Goal: Navigation & Orientation: Find specific page/section

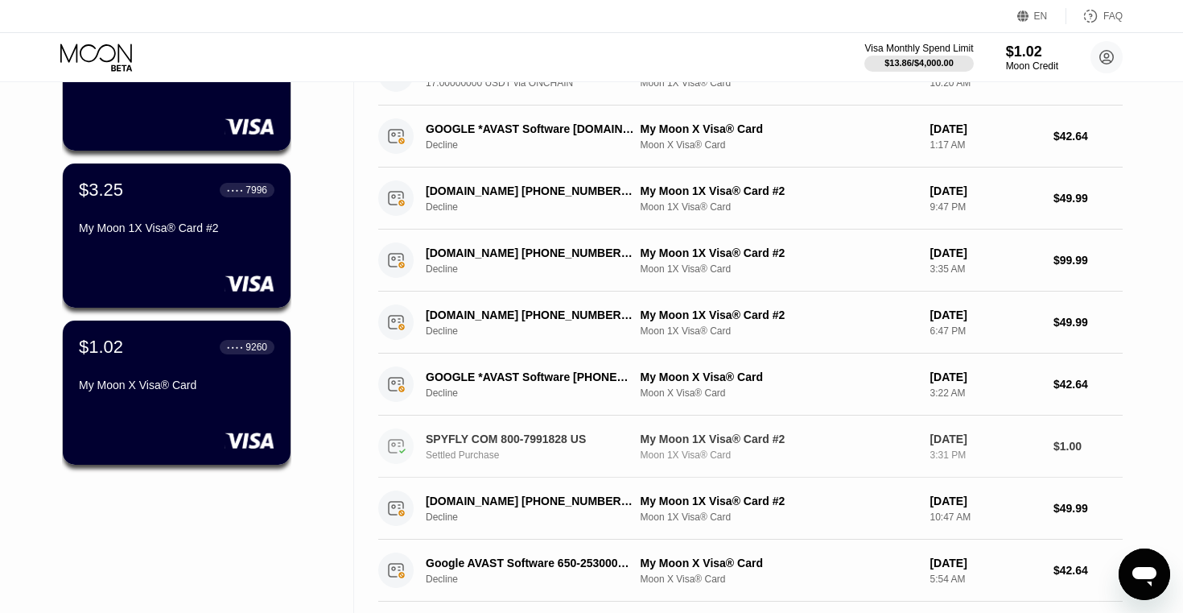
scroll to position [634, 0]
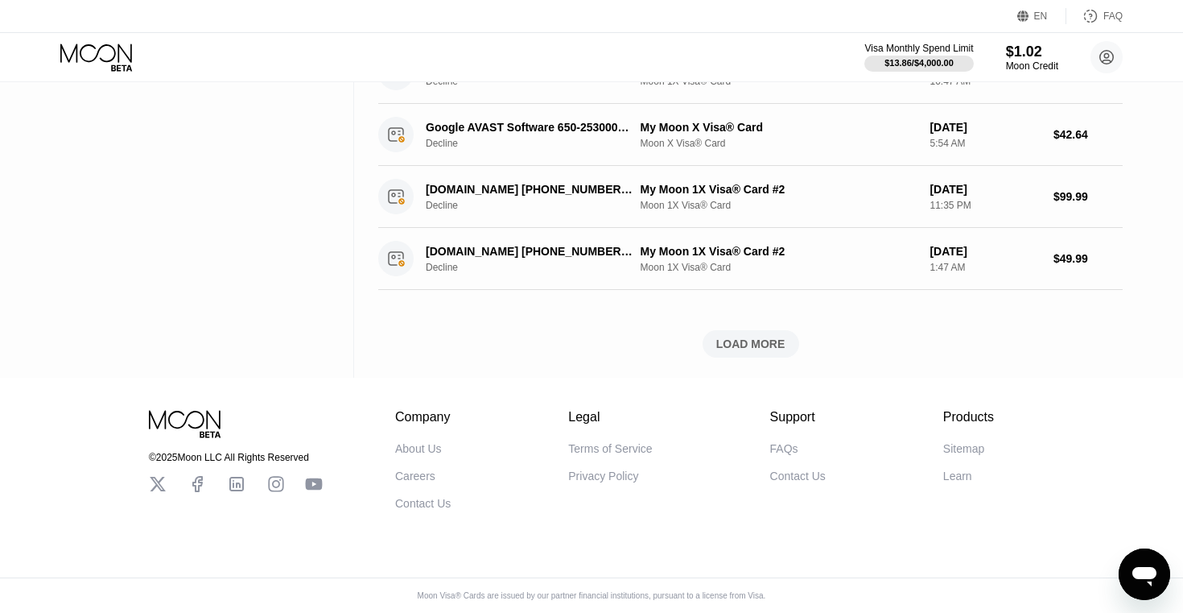
click at [718, 344] on div "LOAD MORE" at bounding box center [751, 344] width 69 height 14
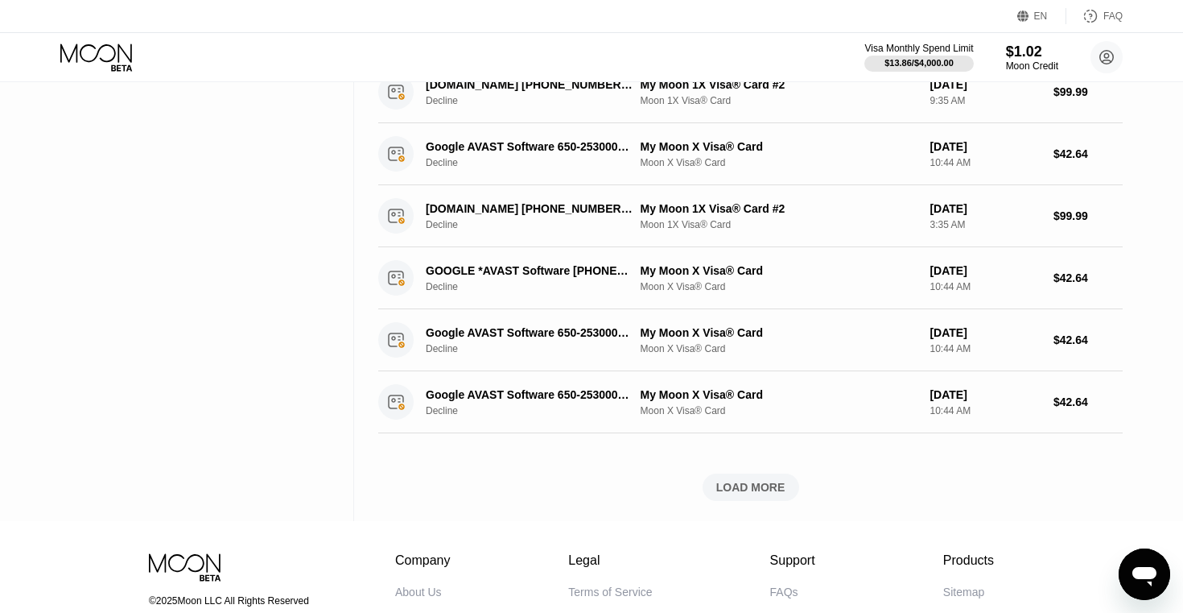
scroll to position [1378, 0]
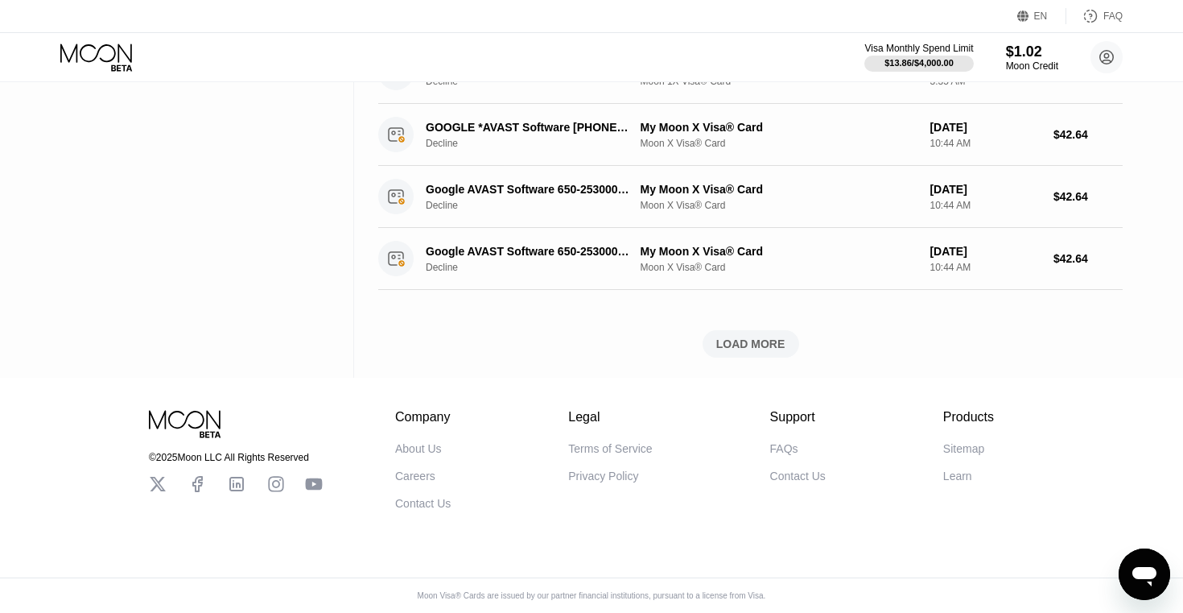
click at [758, 341] on div "LOAD MORE" at bounding box center [751, 344] width 69 height 14
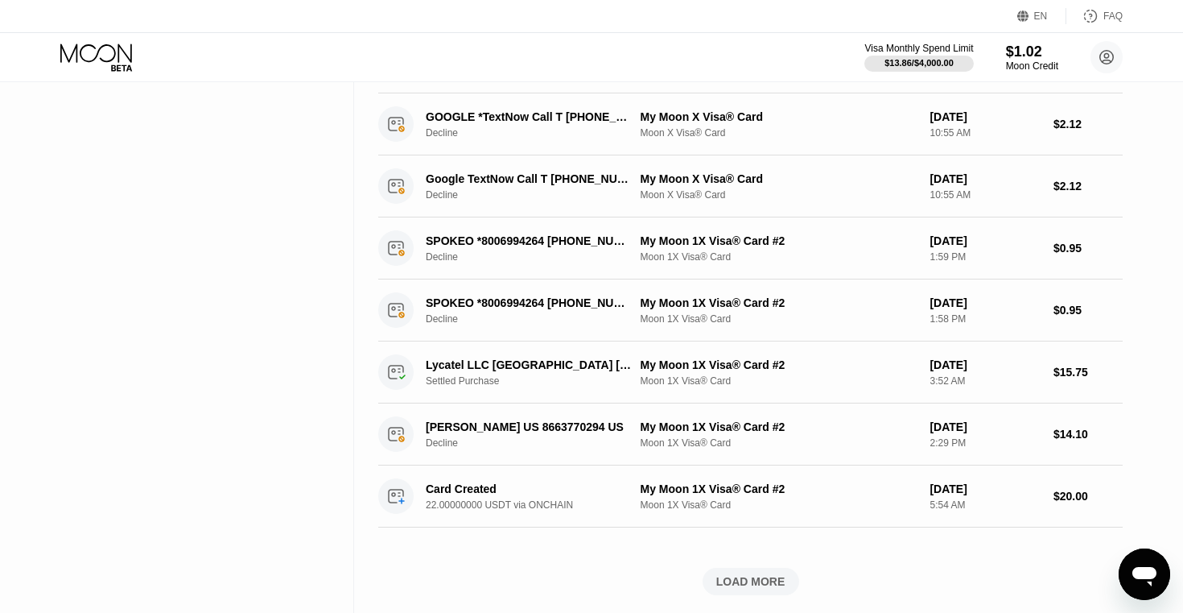
scroll to position [2060, 0]
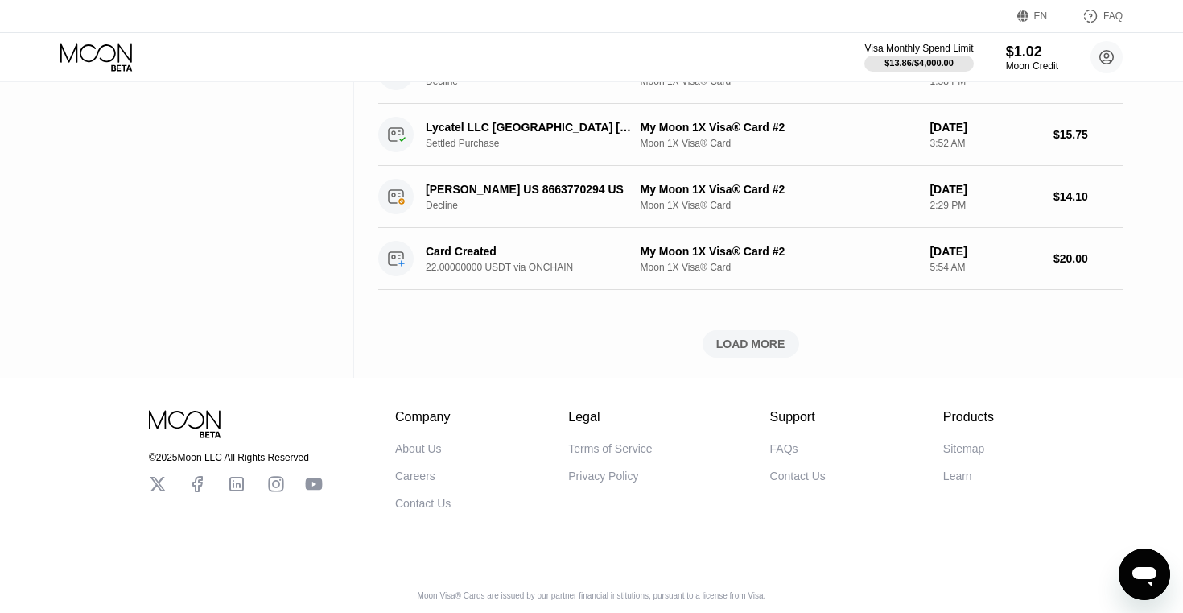
click at [743, 337] on div "LOAD MORE" at bounding box center [751, 344] width 69 height 14
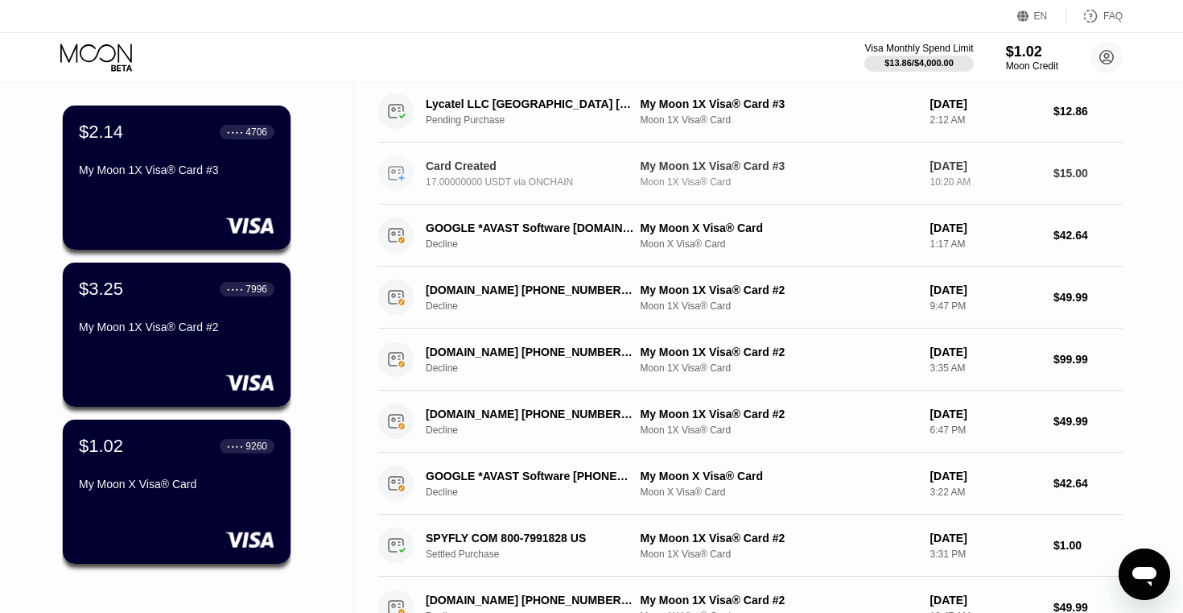
scroll to position [103, 0]
